Goal: Task Accomplishment & Management: Complete application form

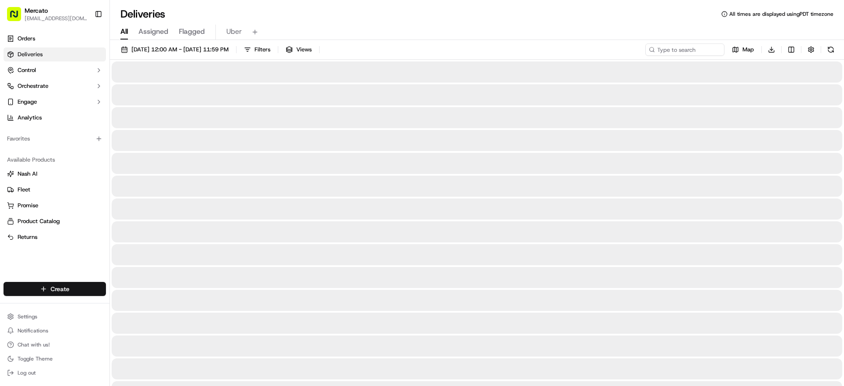
click at [61, 278] on html "Mercato [EMAIL_ADDRESS][DOMAIN_NAME] Toggle Sidebar Orders Deliveries Control O…" at bounding box center [422, 193] width 844 height 386
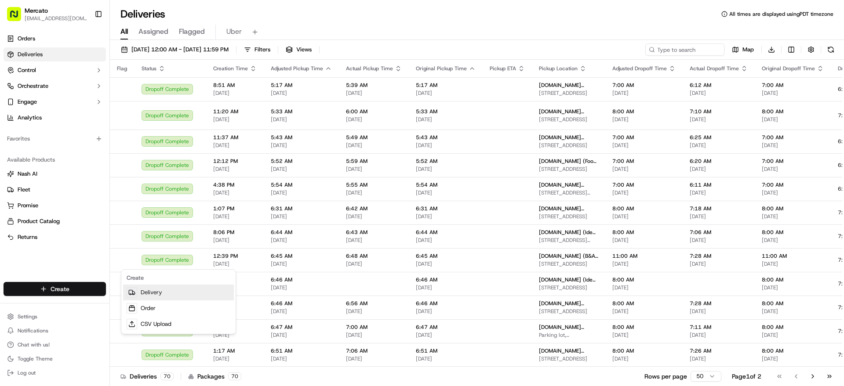
click at [160, 295] on link "Delivery" at bounding box center [178, 293] width 111 height 16
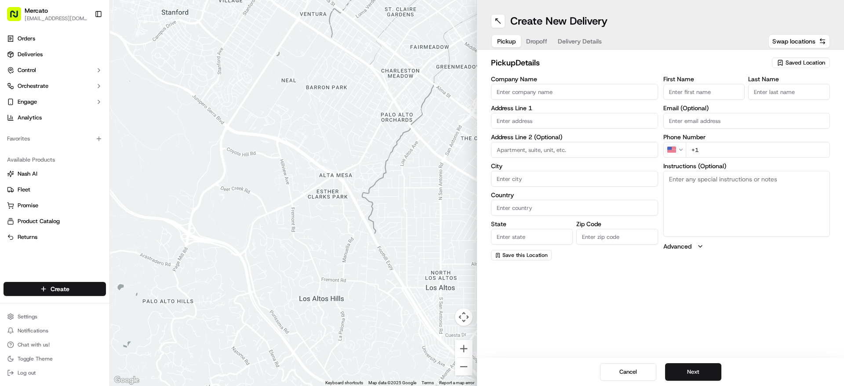
drag, startPoint x: 519, startPoint y: 105, endPoint x: 514, endPoint y: 97, distance: 9.4
click at [519, 100] on input "Company Name" at bounding box center [574, 92] width 167 height 16
paste input "[DOMAIN_NAME] (Reading Terminal Market - Fulfillment Center)"
type input "[DOMAIN_NAME] (Reading Terminal Market - Fulfillment Center)"
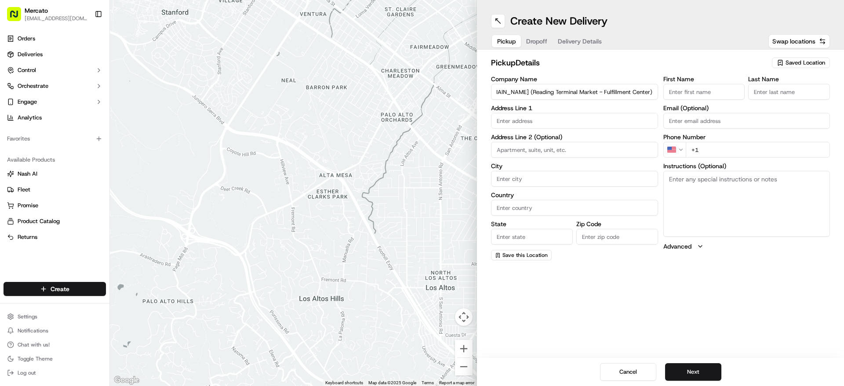
scroll to position [0, 0]
click at [519, 144] on body "Mercato [EMAIL_ADDRESS][DOMAIN_NAME] Toggle Sidebar Orders Deliveries Control O…" at bounding box center [422, 193] width 844 height 386
paste input "[STREET_ADDRESS]"
paste input "19107"
click at [640, 157] on div "[STREET_ADDRESS]" at bounding box center [580, 155] width 157 height 13
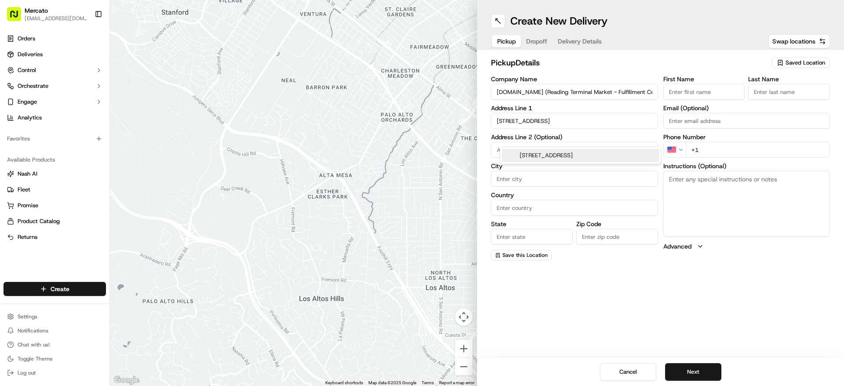
type input "[STREET_ADDRESS]"
type input "[GEOGRAPHIC_DATA]"
type input "PA"
type input "19107"
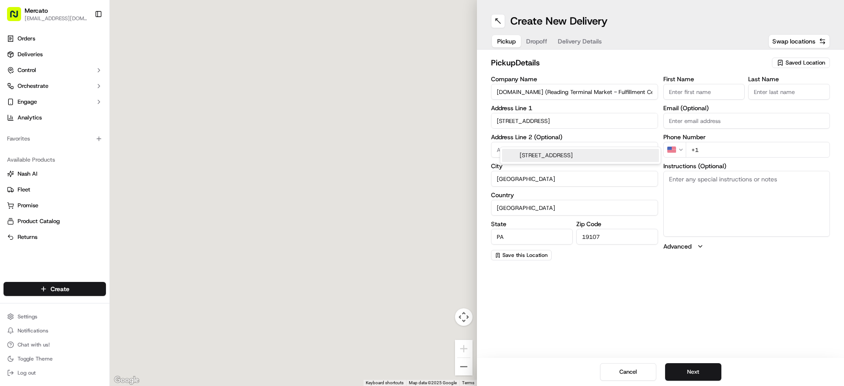
type input "[STREET_ADDRESS]"
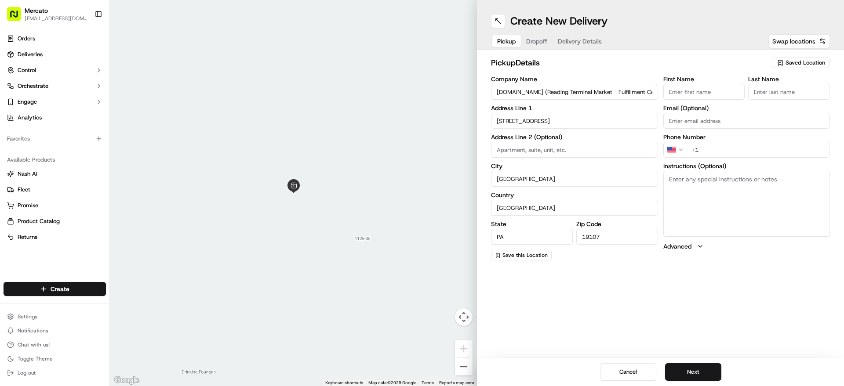
click at [818, 213] on textarea "Instructions (Optional)" at bounding box center [746, 204] width 167 height 66
paste textarea "Please go inside [GEOGRAPHIC_DATA], on the [GEOGRAPHIC_DATA] side, visit the [G…"
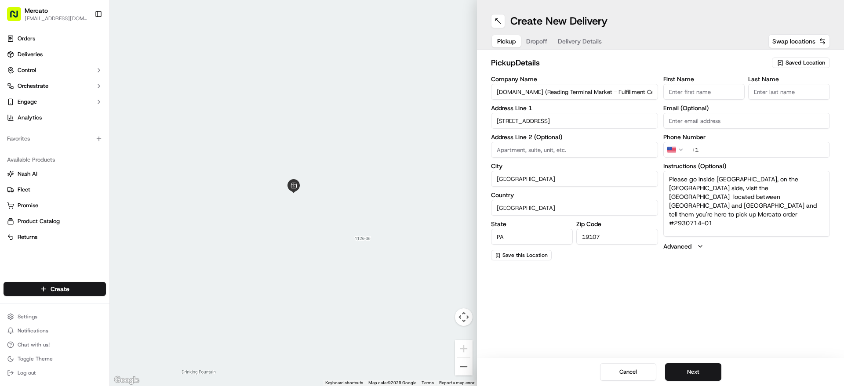
type textarea "Please go inside [GEOGRAPHIC_DATA], on the [GEOGRAPHIC_DATA] side, visit the [G…"
click at [753, 158] on input "+1" at bounding box center [758, 150] width 145 height 16
paste input "1 855 966 2725"
type input "+1 1 855 966 2725"
click at [695, 366] on button "Next" at bounding box center [693, 373] width 56 height 18
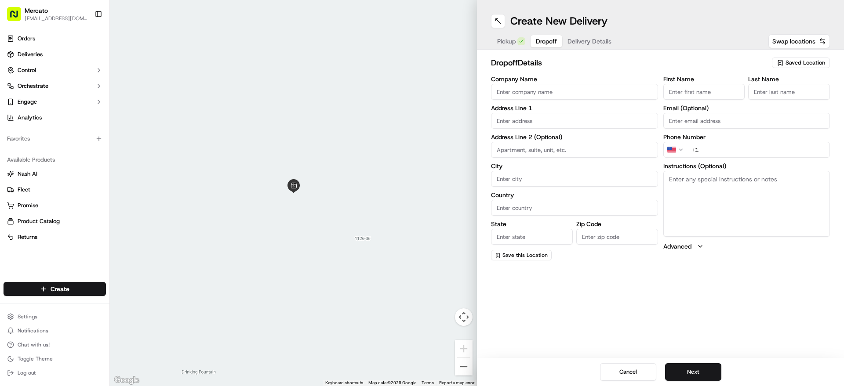
click at [651, 127] on input "text" at bounding box center [574, 121] width 167 height 16
paste input "[STREET_ADDRESS]"
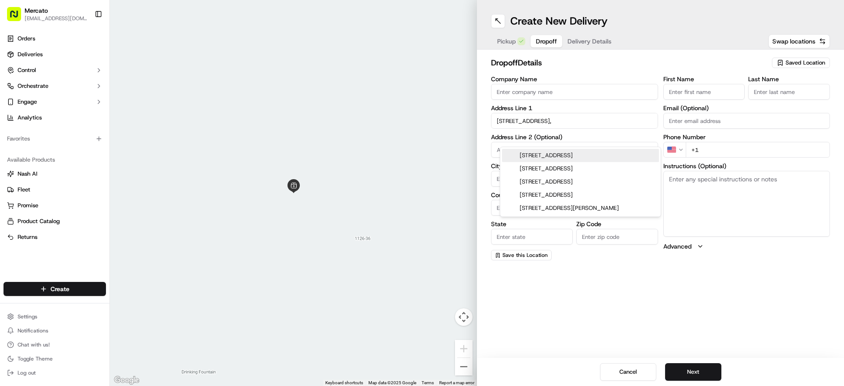
paste input "19087"
click at [629, 164] on div "[STREET_ADDRESS]" at bounding box center [580, 155] width 160 height 17
click at [632, 155] on div "[STREET_ADDRESS]" at bounding box center [580, 155] width 157 height 13
type input "[STREET_ADDRESS]"
type input "Chesterbrook"
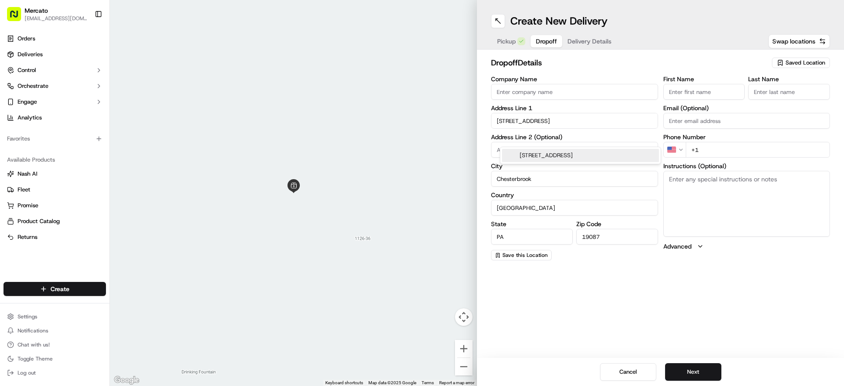
type input "[GEOGRAPHIC_DATA]"
type input "PA"
type input "19087"
type input "[STREET_ADDRESS]"
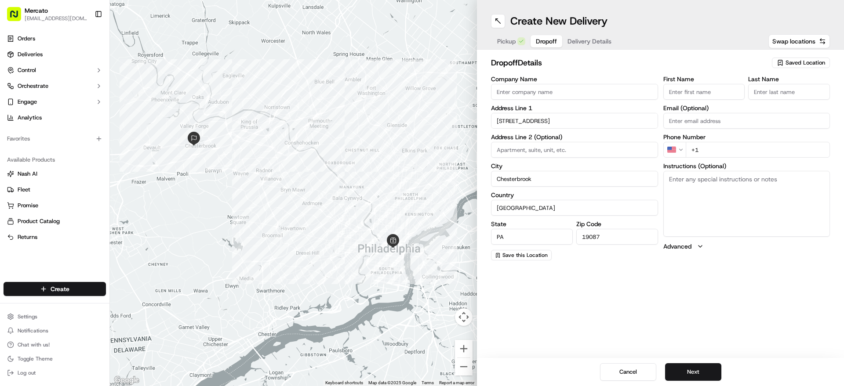
click at [690, 169] on label "Instructions (Optional)" at bounding box center [746, 166] width 167 height 6
click at [690, 184] on textarea "Instructions (Optional)" at bounding box center [746, 204] width 167 height 66
paste textarea "Mention you are here with Mercato. Please call/text [PERSON_NAME] at [PHONE_NUM…"
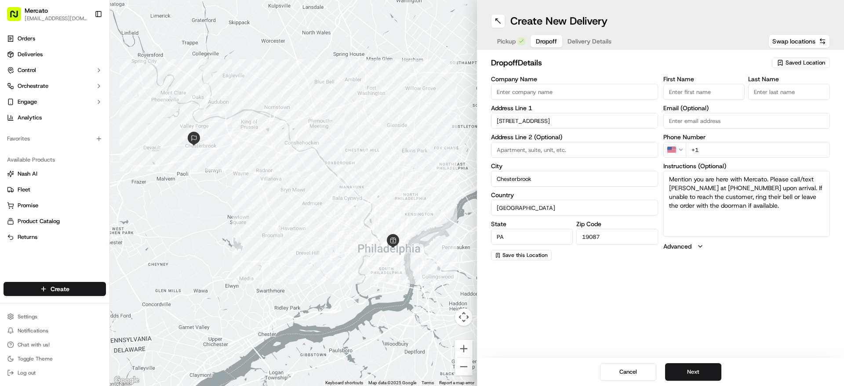
click at [694, 207] on textarea "Mention you are here with Mercato. Please call/text [PERSON_NAME] at [PHONE_NUM…" at bounding box center [746, 204] width 167 height 66
paste textarea "Mention you are here with Mercato. Please call/text [PERSON_NAME] at [PHONE_NUM…"
type textarea "Mention you are here with Mercato. Please call/text [PERSON_NAME] at [PHONE_NUM…"
click at [757, 158] on input "+1" at bounding box center [758, 150] width 145 height 16
paste input "1 484 425 1782"
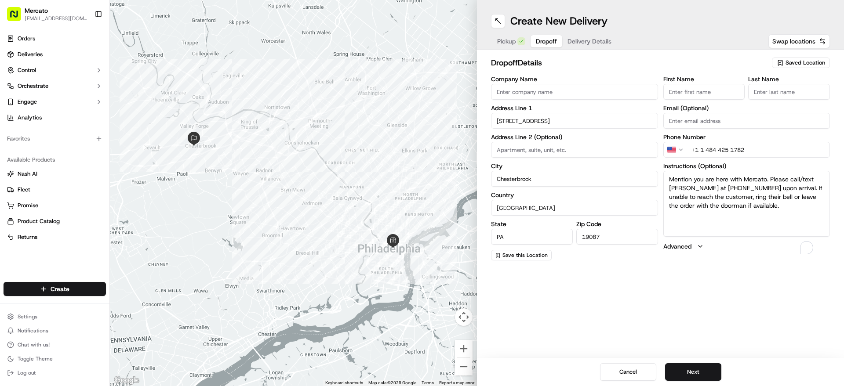
type input "+1 1 484 425 1782"
paste input "Seema"
click at [711, 97] on input "First Name" at bounding box center [704, 92] width 82 height 16
type input "Seema"
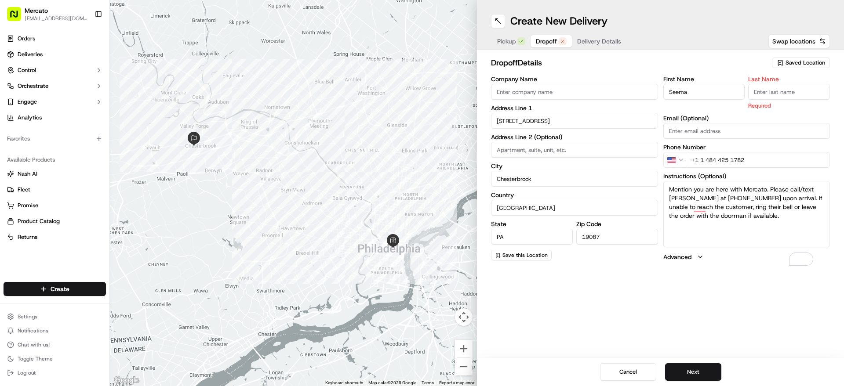
click at [767, 82] on label "Last Name" at bounding box center [789, 79] width 82 height 6
click at [767, 93] on input "Last Name" at bounding box center [789, 92] width 82 height 16
click at [767, 100] on input "Last Name" at bounding box center [789, 92] width 82 height 16
paste input "Sood"
type input "Sood"
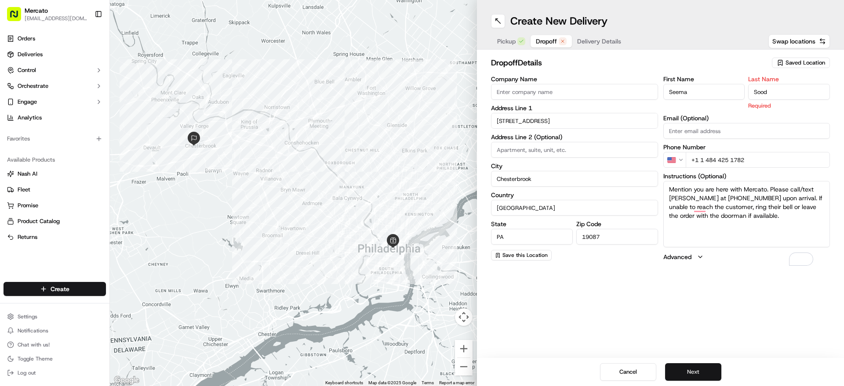
click at [721, 374] on button "Next" at bounding box center [693, 373] width 56 height 18
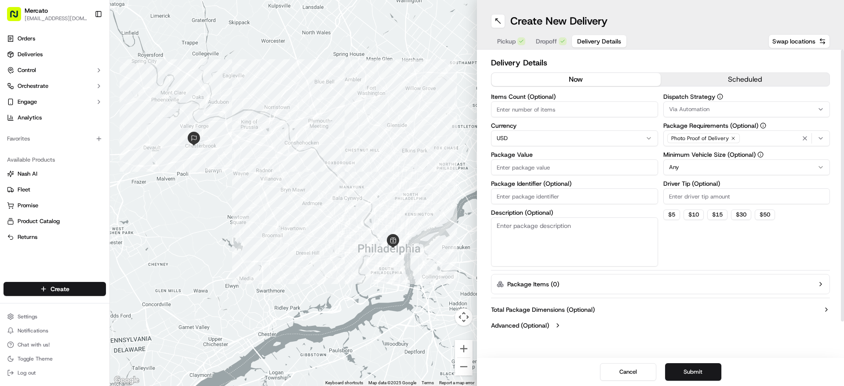
click at [547, 204] on input "Package Identifier (Optional)" at bounding box center [574, 197] width 167 height 16
paste input "Order #2930714"
type input "Order #2930714"
click at [571, 175] on input "Package Value" at bounding box center [574, 168] width 167 height 16
paste input "52.00"
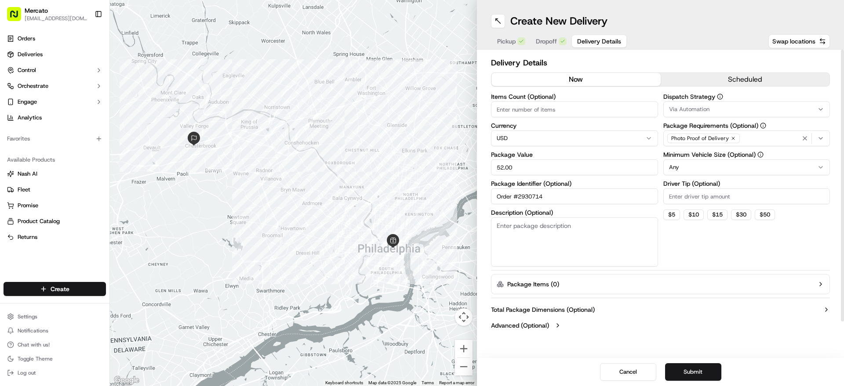
type input "52.00"
click at [731, 204] on input "Driver Tip (Optional)" at bounding box center [746, 197] width 167 height 16
type input "4.00"
click at [726, 267] on div "Dispatch Strategy Via Automation Package Requirements (Optional) Photo Proof of…" at bounding box center [746, 180] width 167 height 173
click at [717, 370] on button "Submit" at bounding box center [693, 373] width 56 height 18
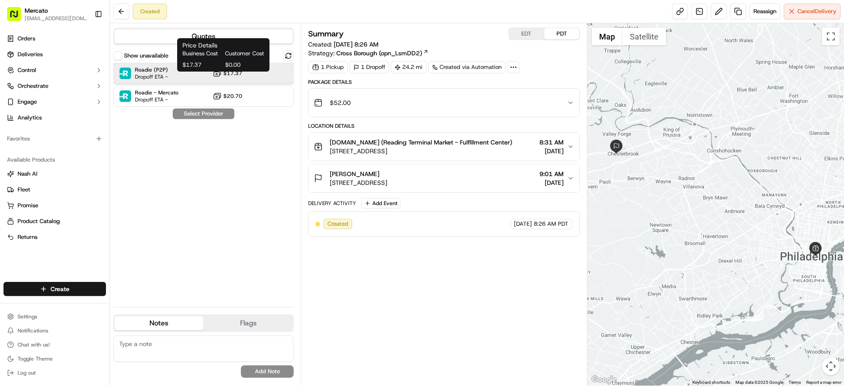
click at [239, 76] on div "Roadie (P2P) Dropoff ETA - $17.37" at bounding box center [203, 73] width 180 height 21
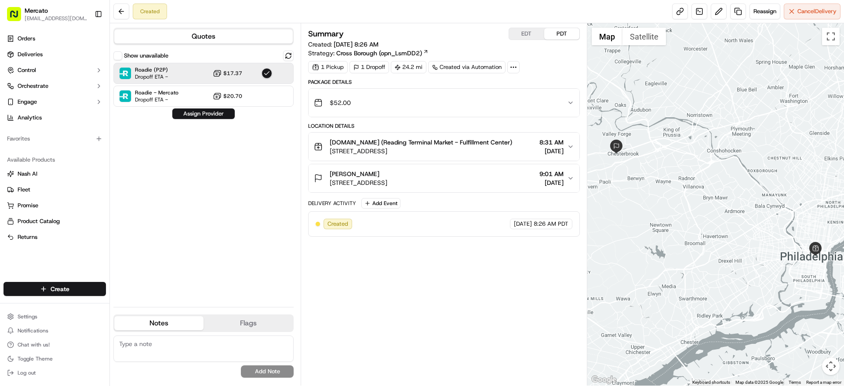
click at [220, 135] on div "Show unavailable Roadie (P2P) Dropoff ETA - $17.37 Roadie - Mercato Dropoff ETA…" at bounding box center [203, 176] width 180 height 250
click at [221, 119] on button "Assign Provider" at bounding box center [203, 114] width 62 height 11
